Goal: Browse casually: Explore the website without a specific task or goal

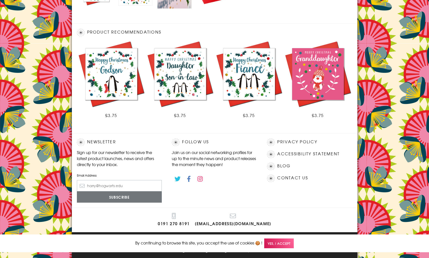
scroll to position [261, 0]
